Goal: Task Accomplishment & Management: Use online tool/utility

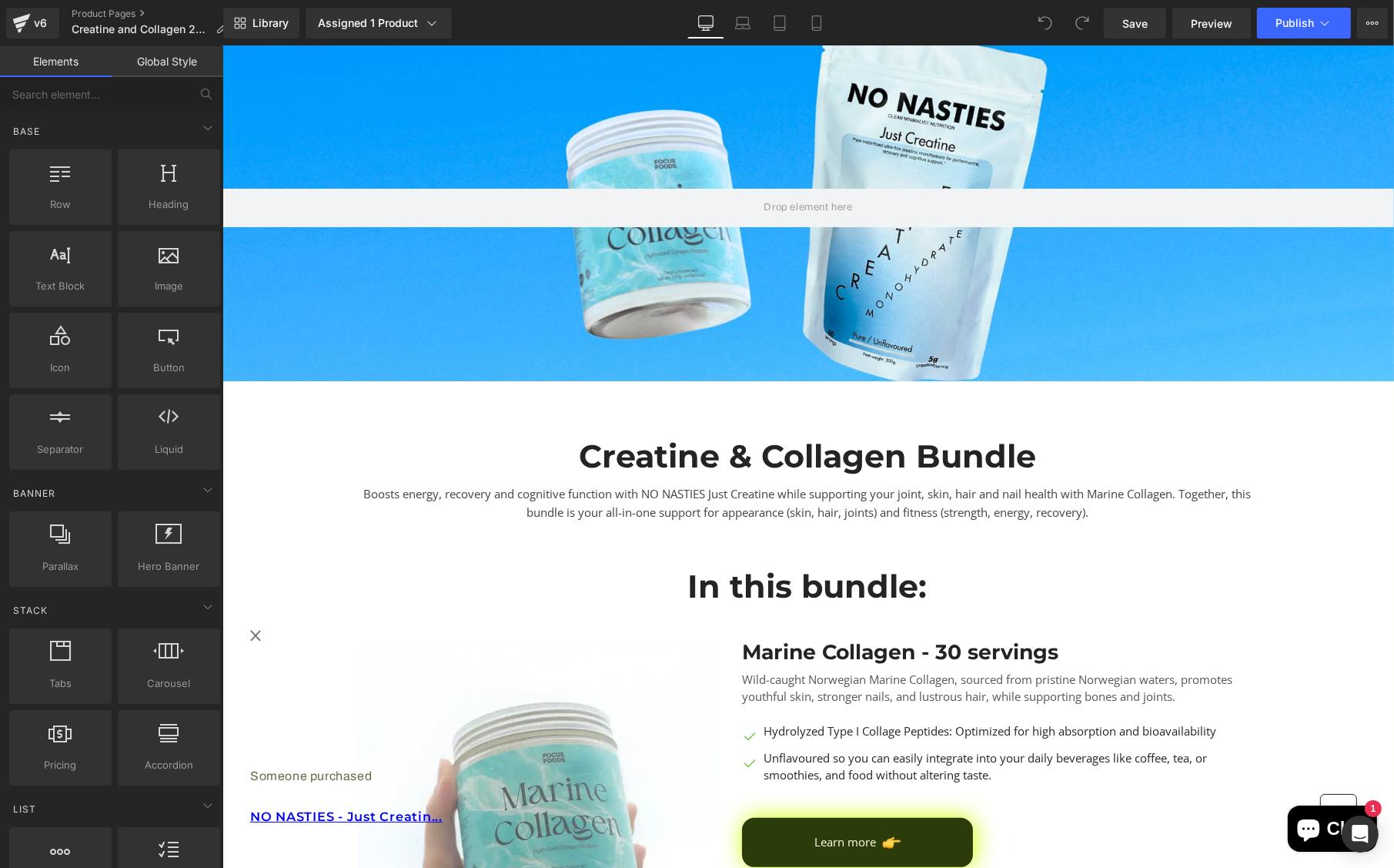
scroll to position [256, 0]
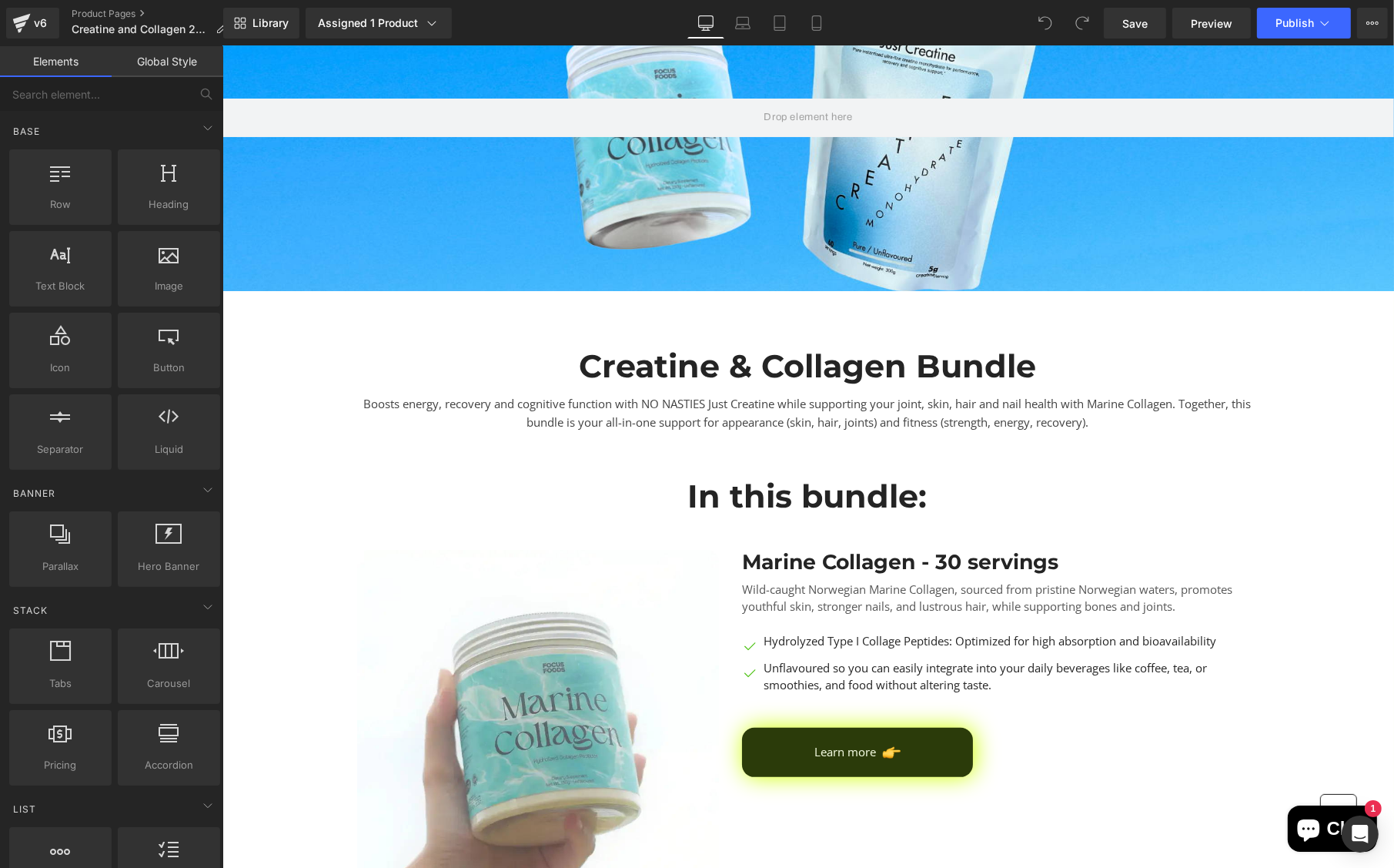
click at [170, 59] on link "Global Style" at bounding box center [168, 61] width 112 height 31
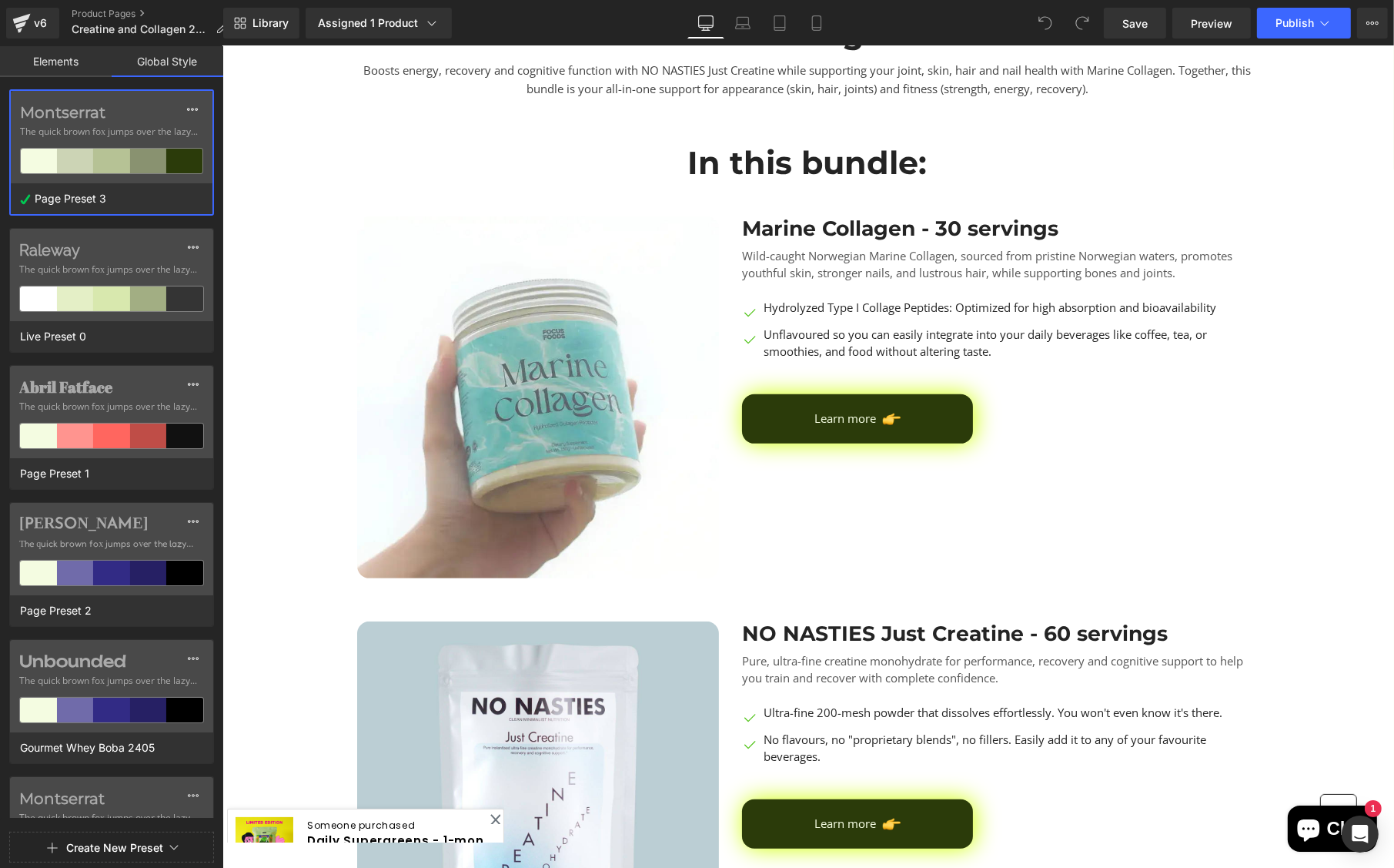
scroll to position [545, 0]
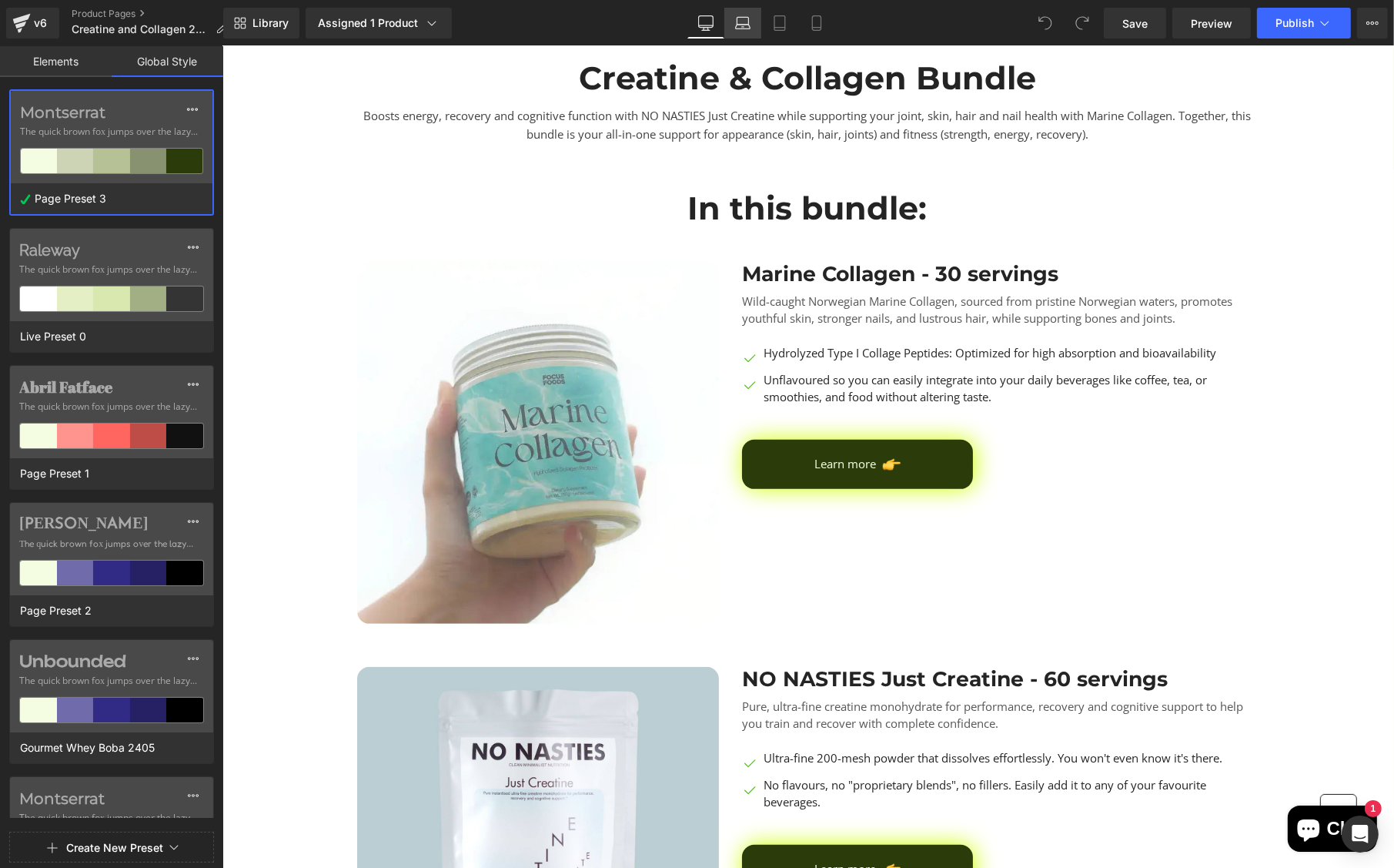
click at [745, 28] on icon at bounding box center [743, 23] width 15 height 15
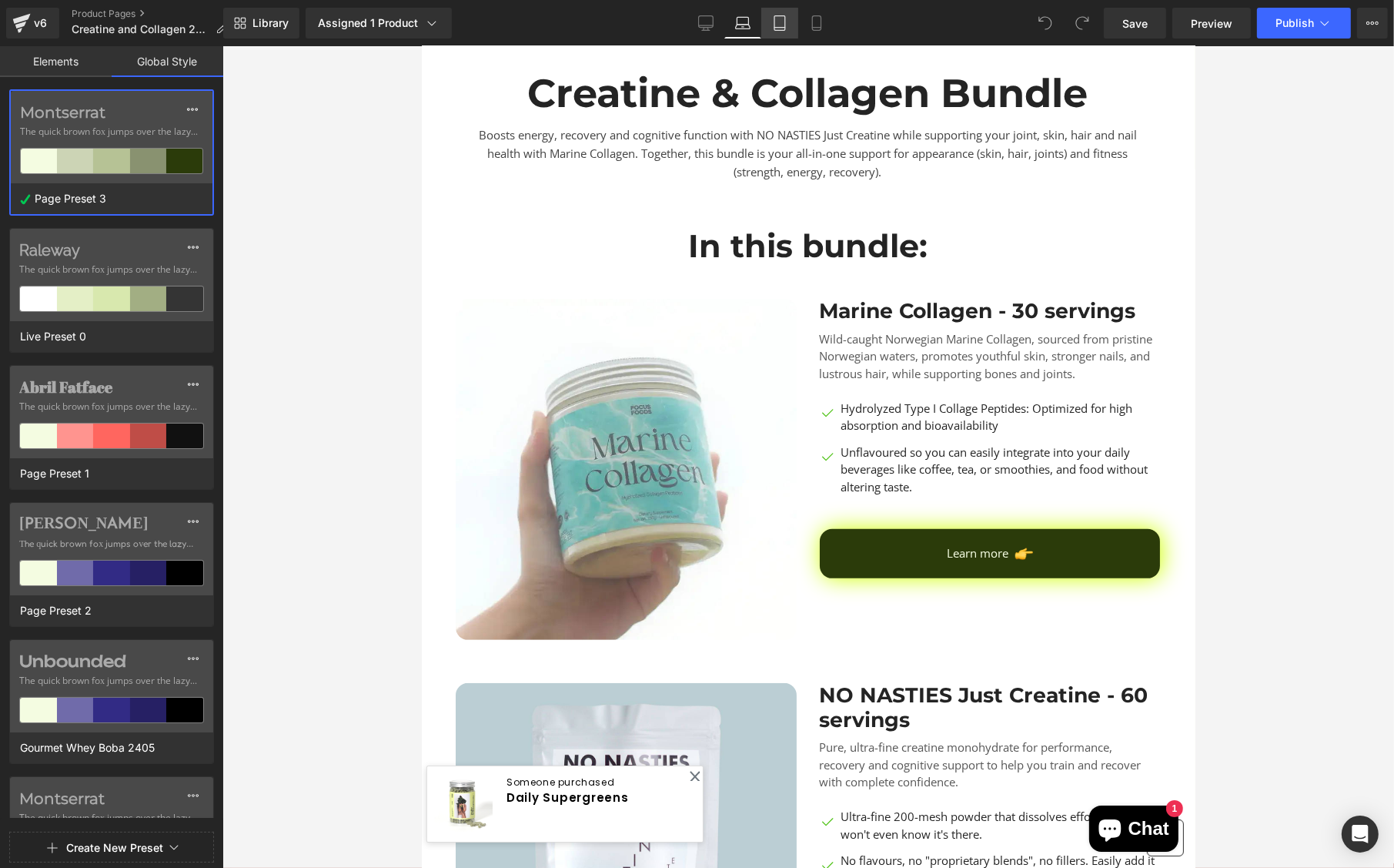
click at [781, 25] on icon at bounding box center [780, 23] width 15 height 15
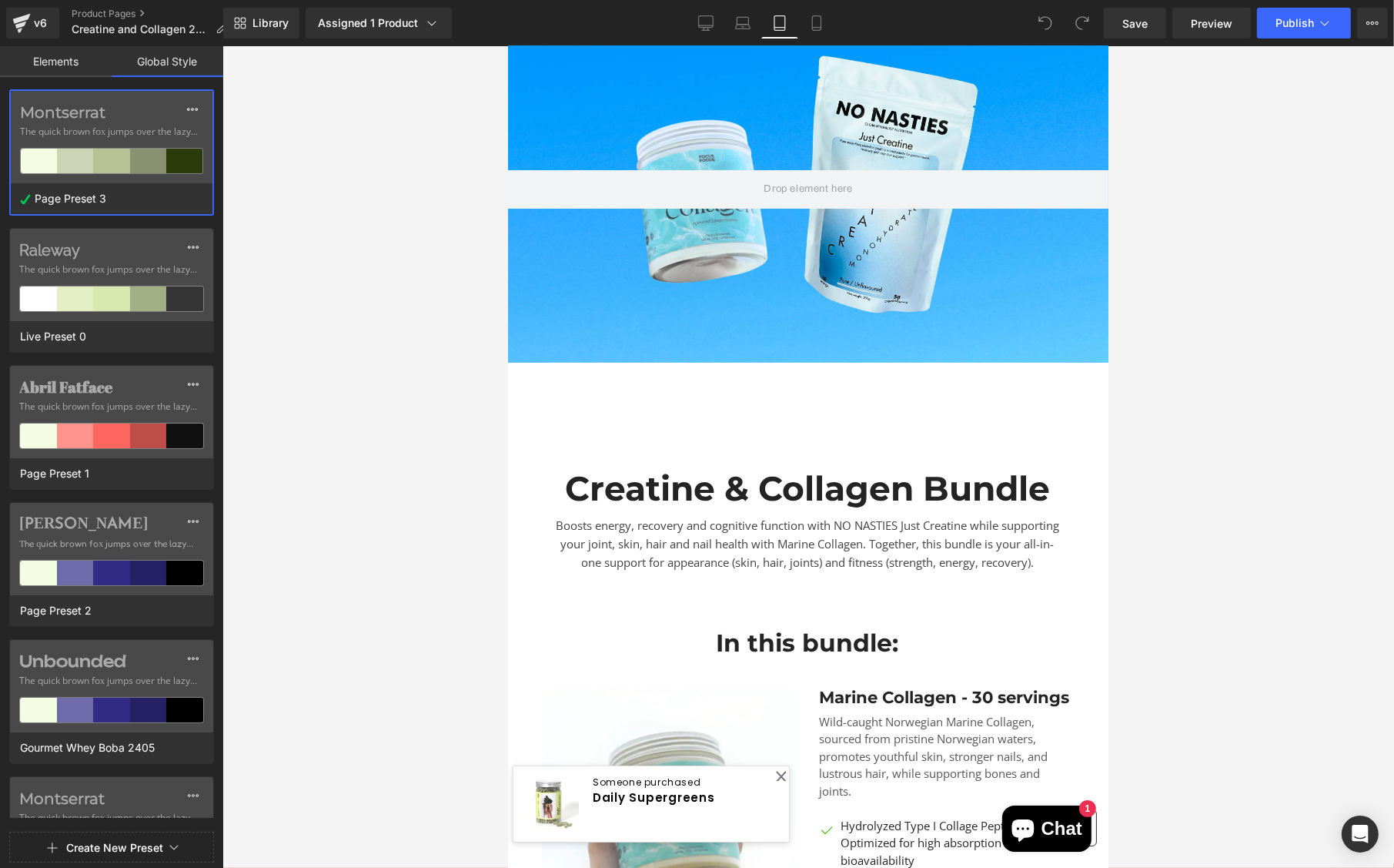
scroll to position [0, 0]
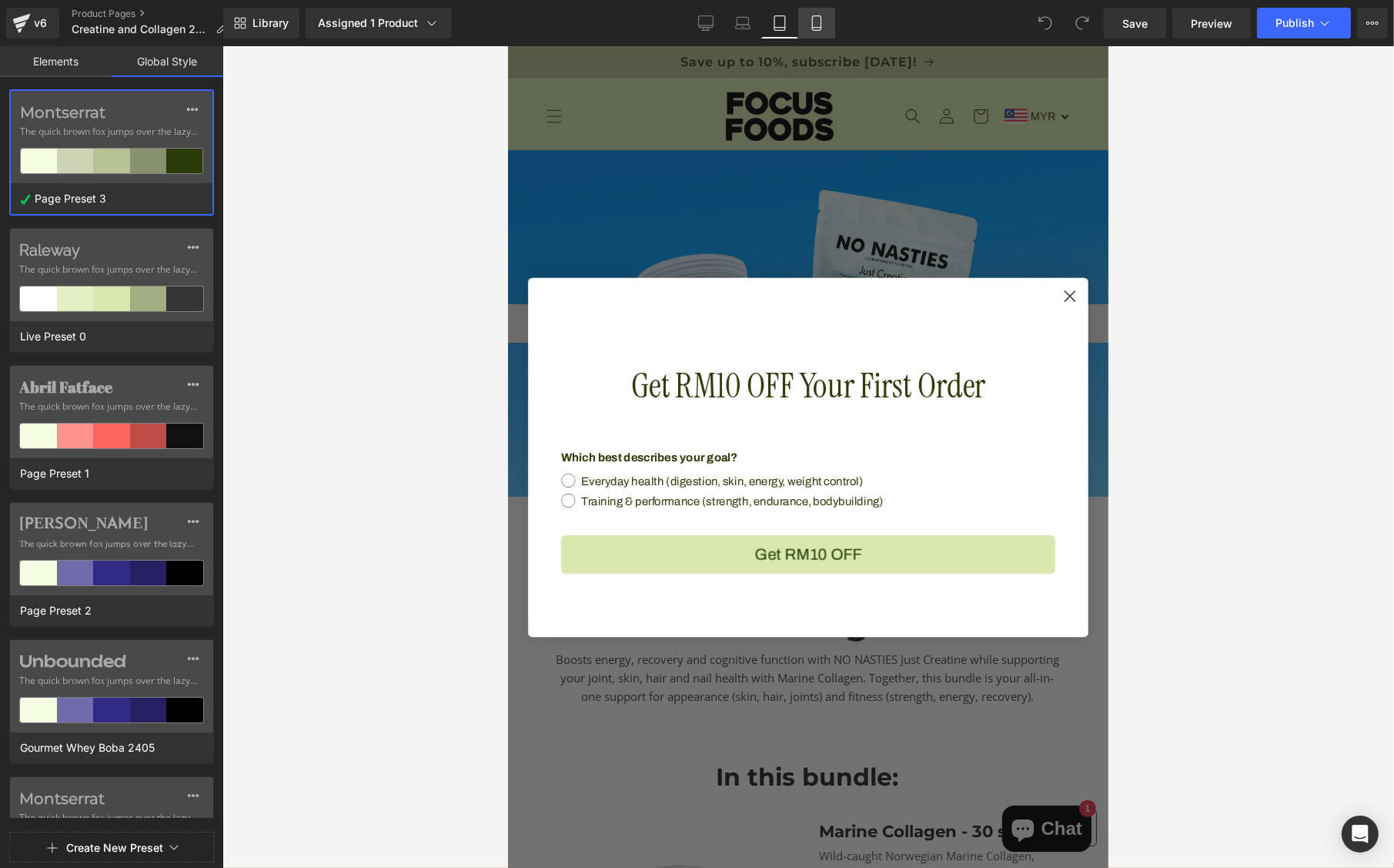
click at [818, 20] on icon at bounding box center [817, 23] width 15 height 15
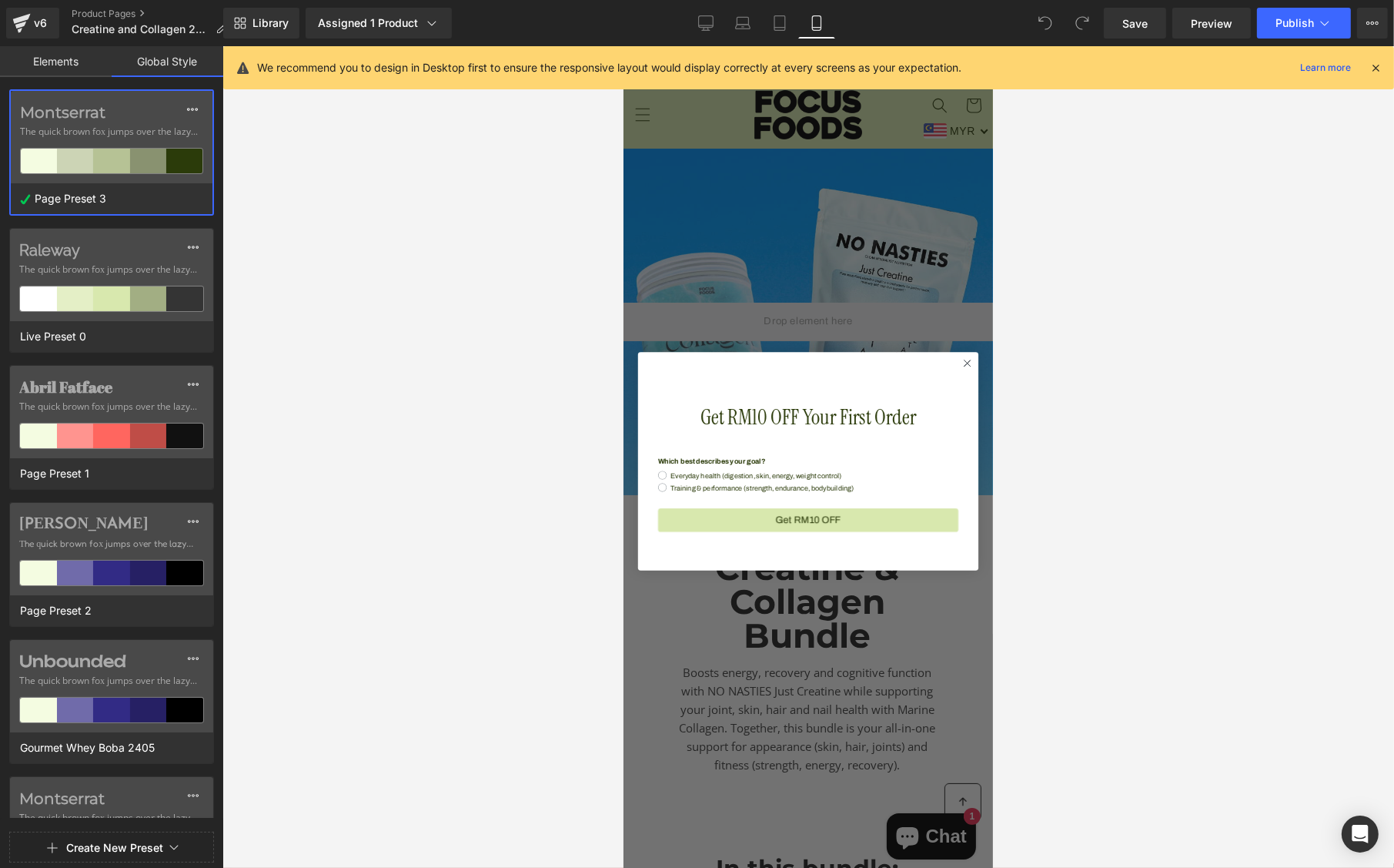
scroll to position [102, 0]
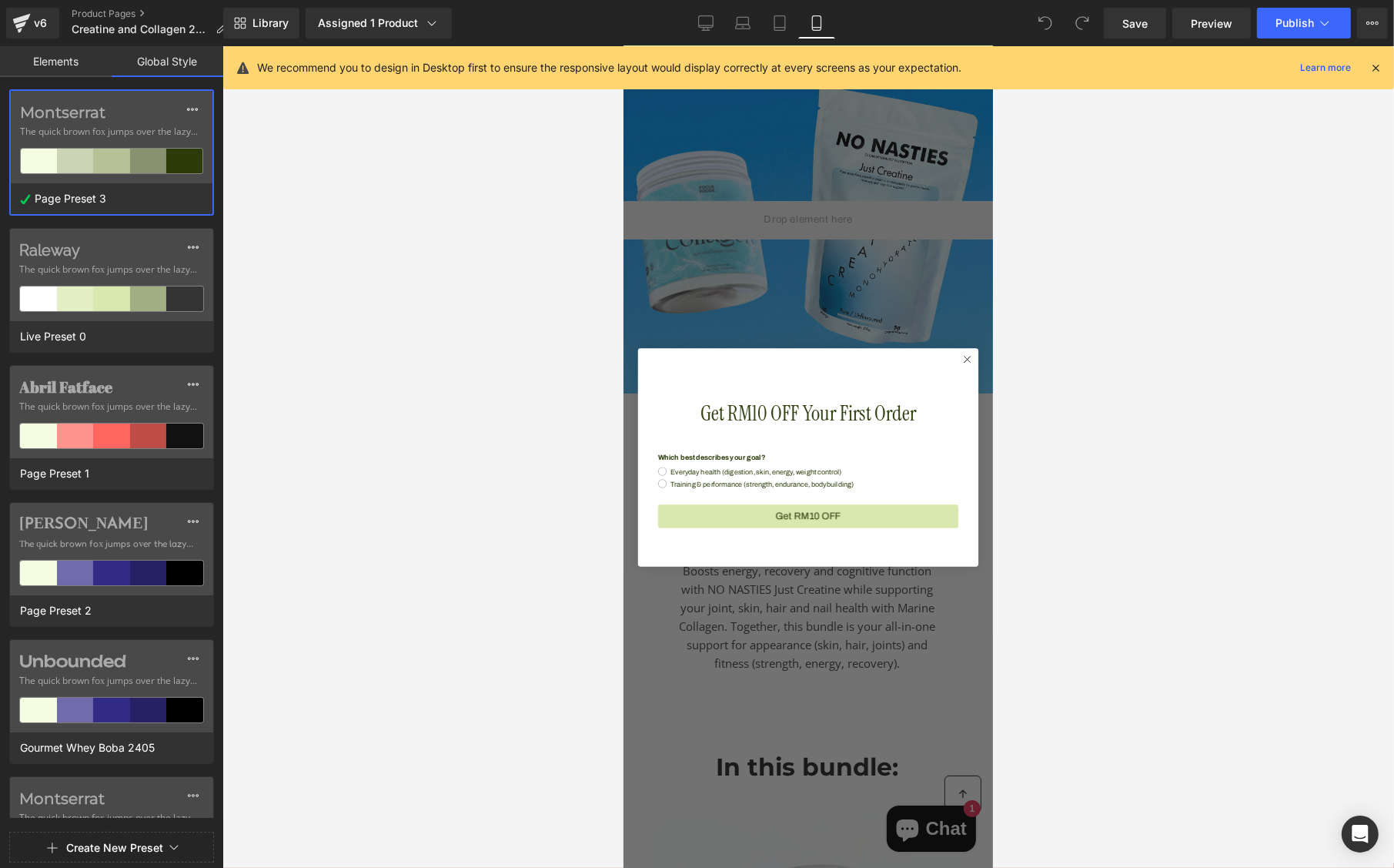
click at [960, 352] on circle "Close dialog" at bounding box center [966, 359] width 14 height 14
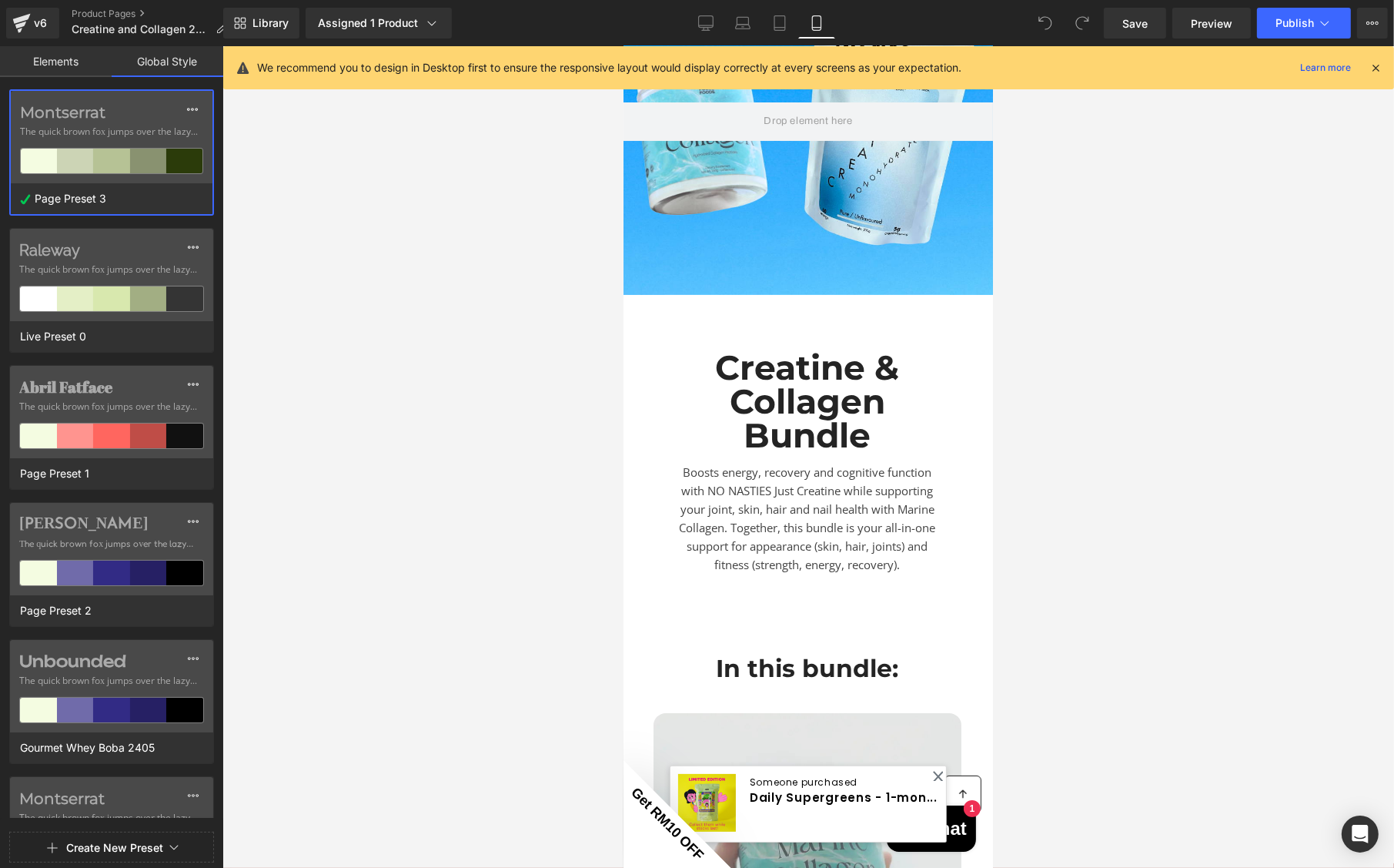
scroll to position [0, 0]
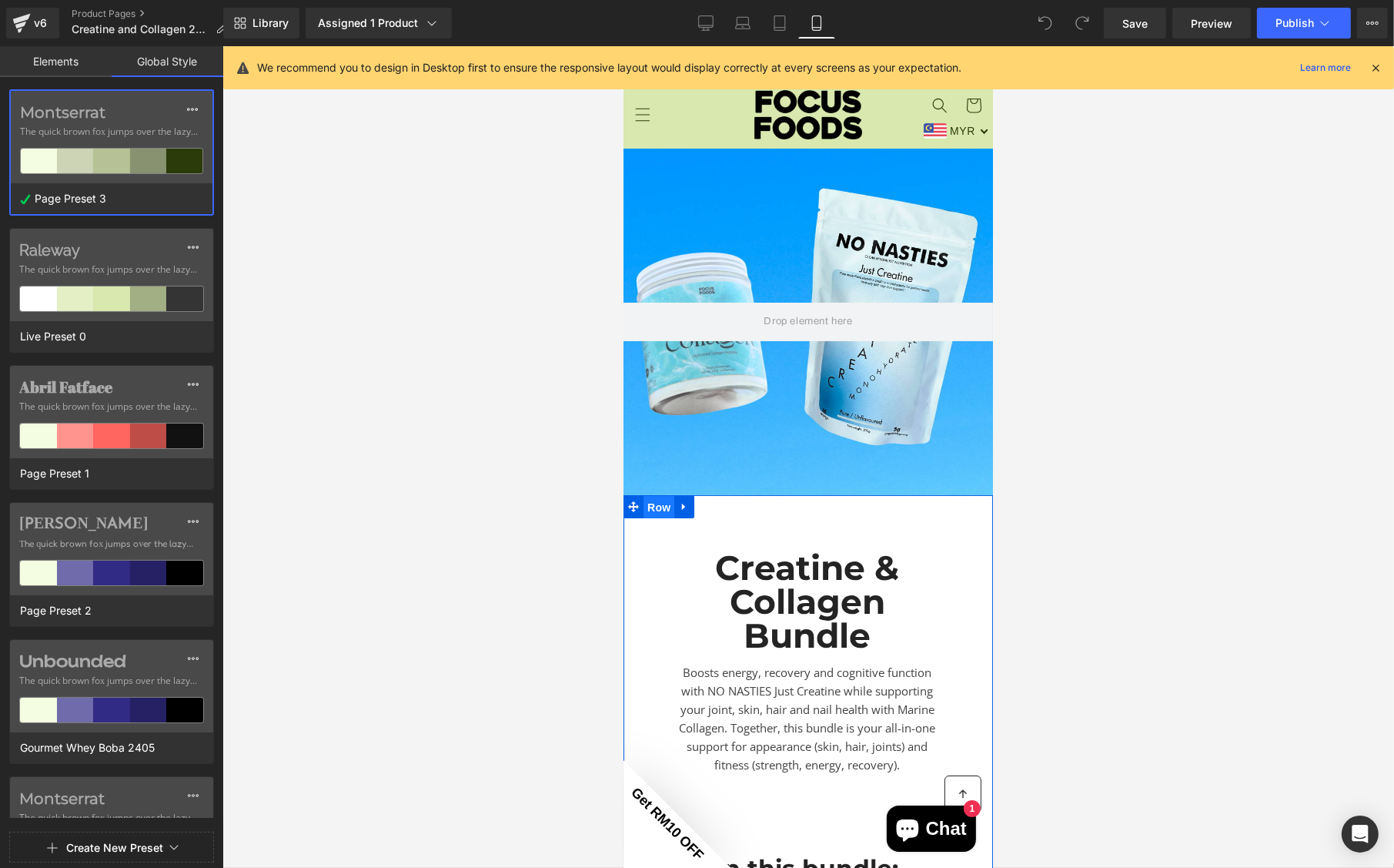
click at [652, 501] on span "Row" at bounding box center [658, 507] width 31 height 23
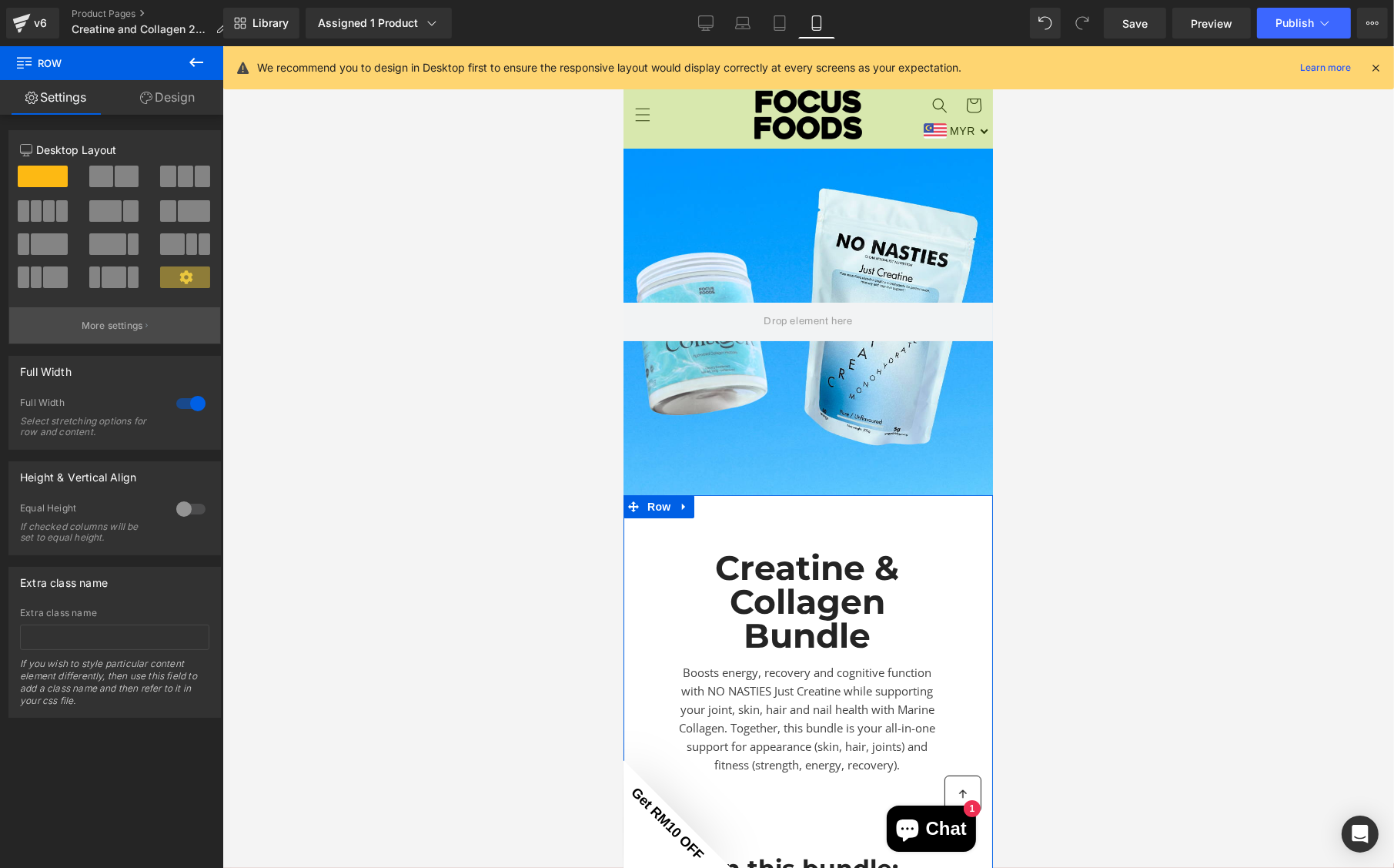
click at [97, 327] on p "More settings" at bounding box center [112, 326] width 62 height 14
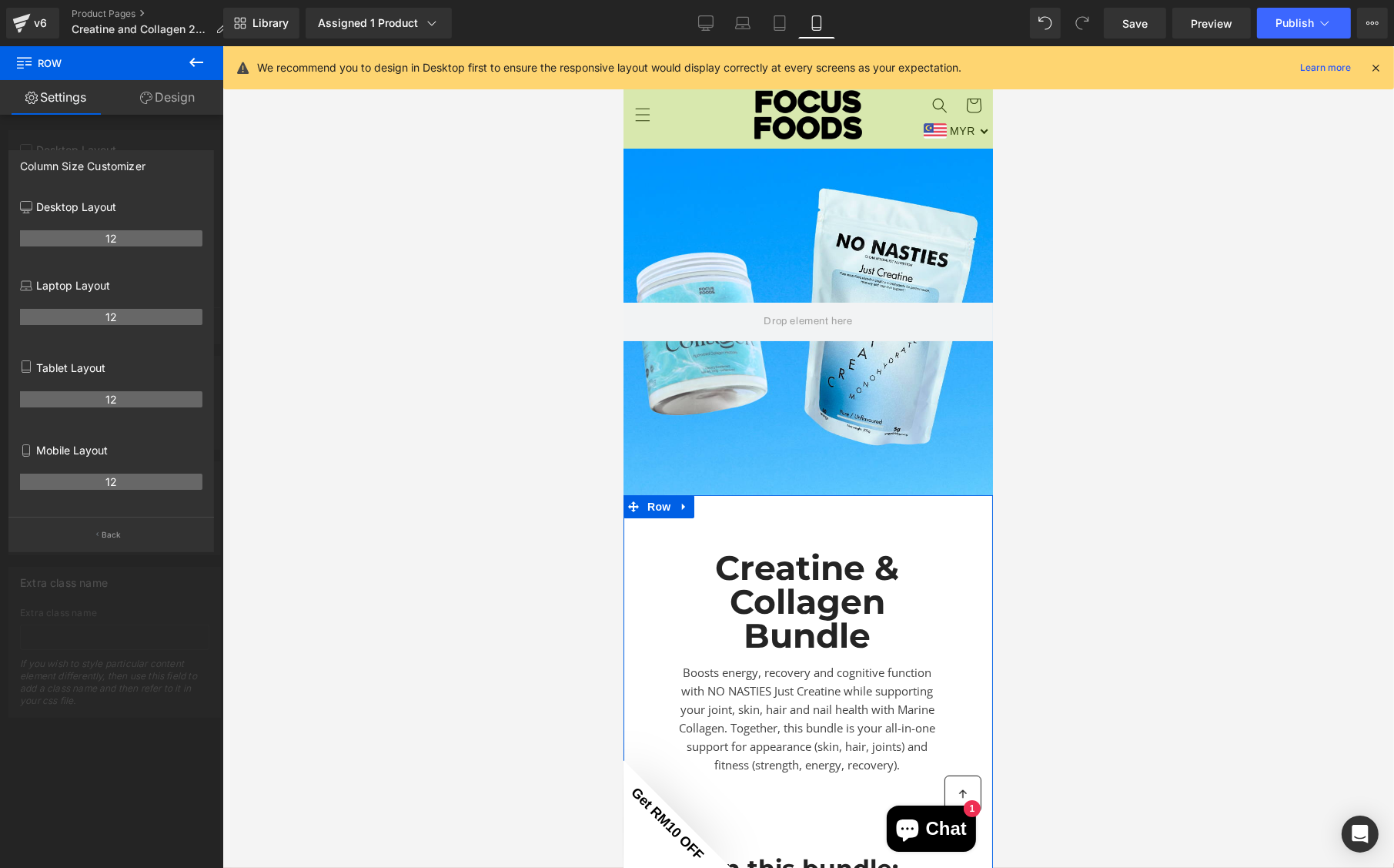
click at [98, 126] on div at bounding box center [111, 460] width 223 height 829
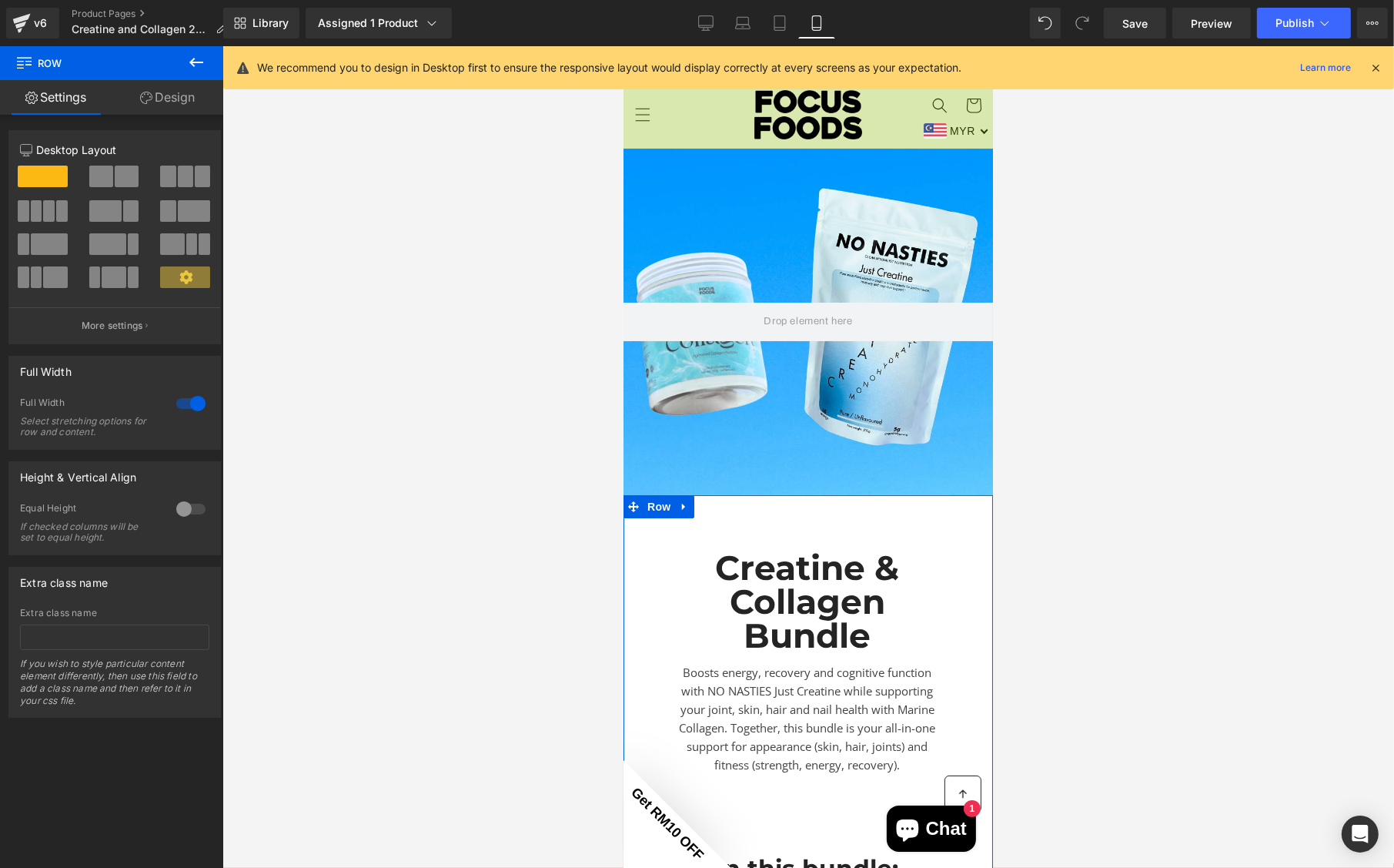
click at [160, 98] on link "Design" at bounding box center [168, 97] width 112 height 35
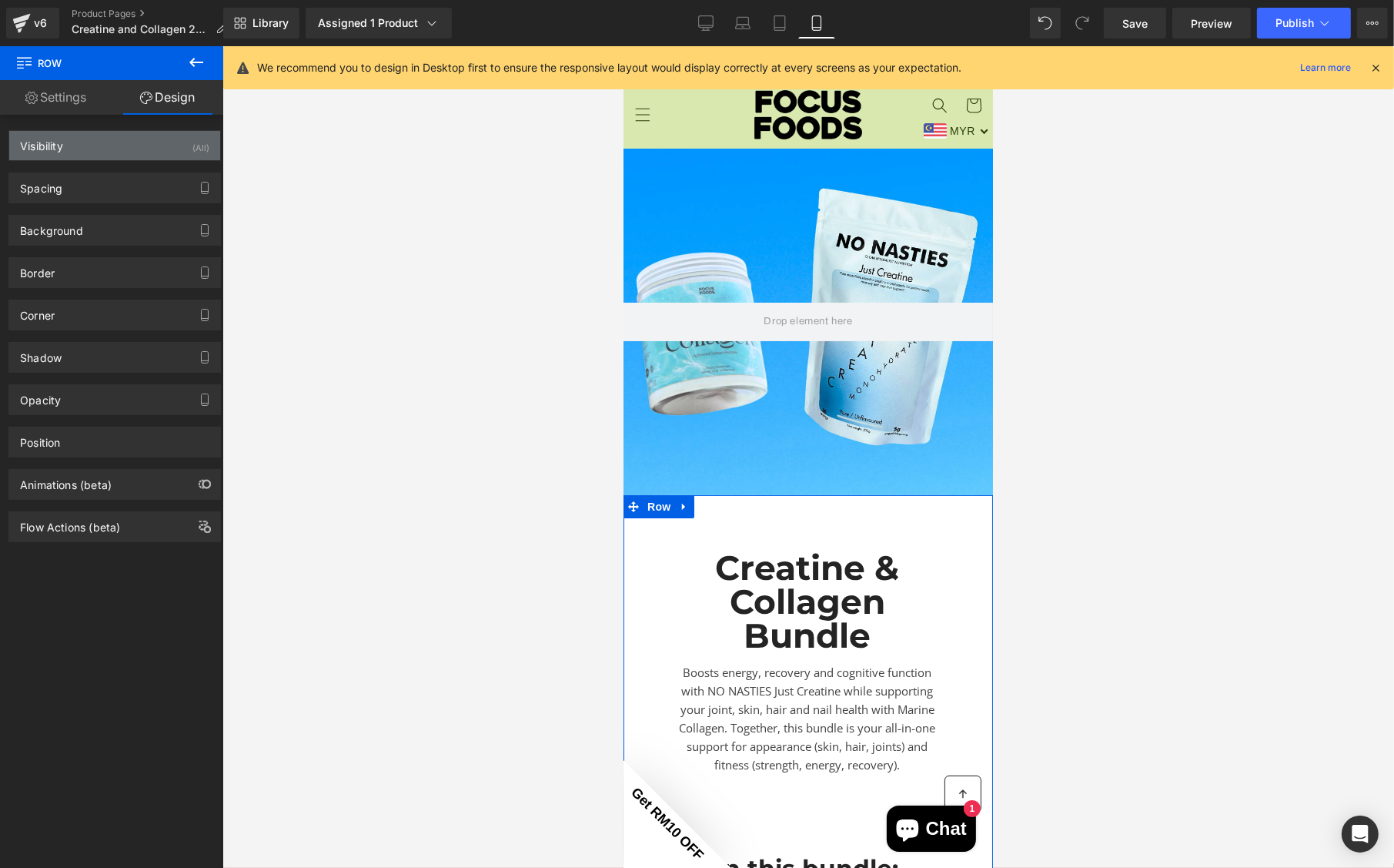
click at [89, 153] on div "Visibility (All)" at bounding box center [115, 145] width 211 height 29
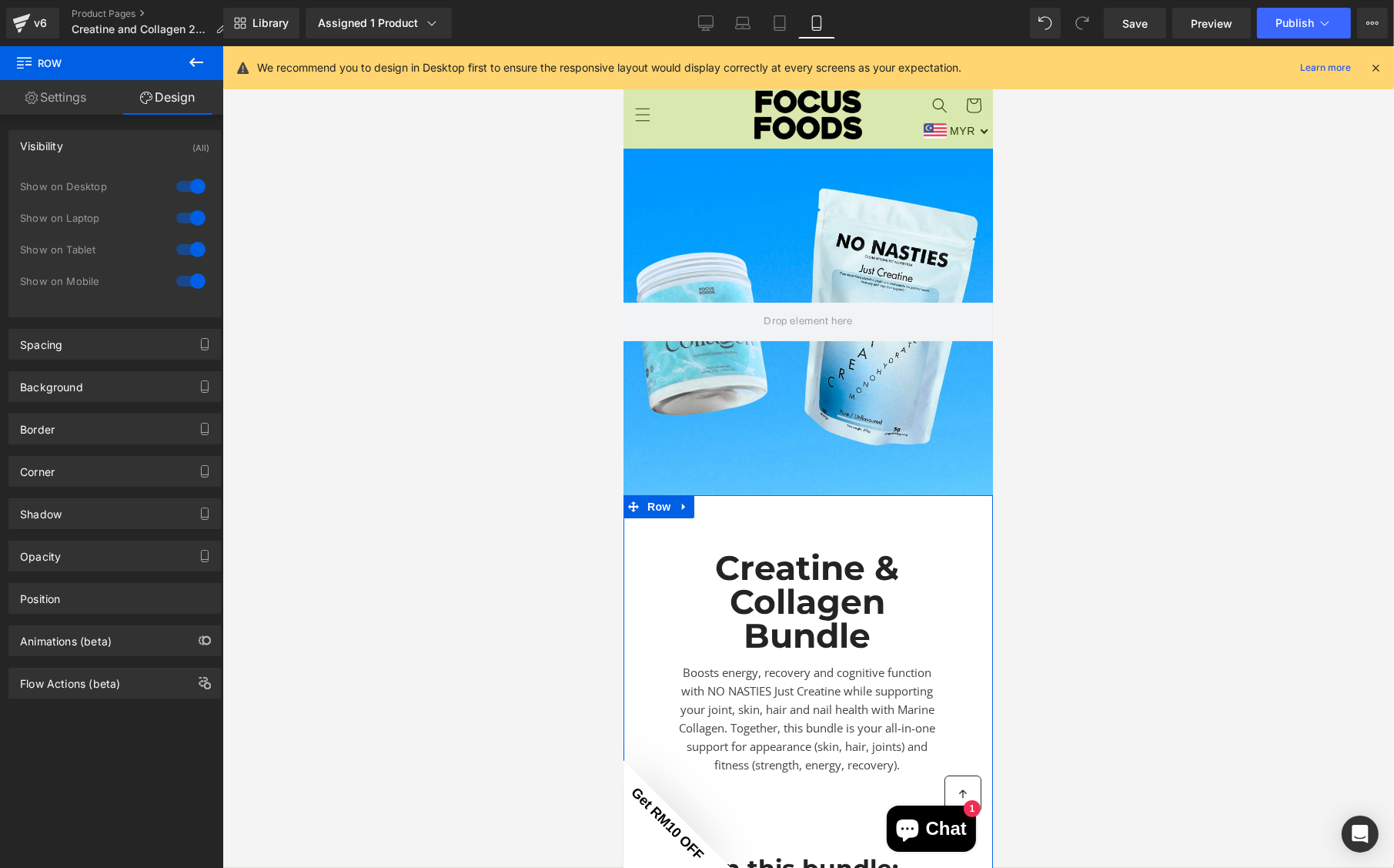
click at [46, 94] on link "Settings" at bounding box center [56, 97] width 112 height 35
